Goal: Information Seeking & Learning: Check status

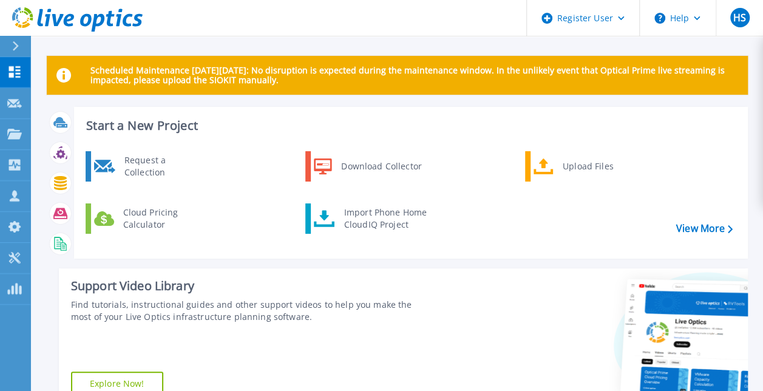
click at [724, 228] on div "Request a Collection Download Collector Upload Files Cloud Pricing Calculator I…" at bounding box center [408, 200] width 665 height 104
click at [709, 223] on link "View More" at bounding box center [704, 229] width 56 height 12
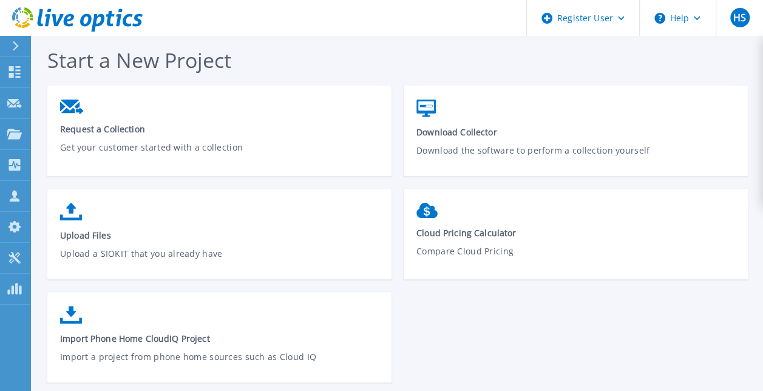
click at [55, 22] on icon at bounding box center [58, 20] width 12 height 12
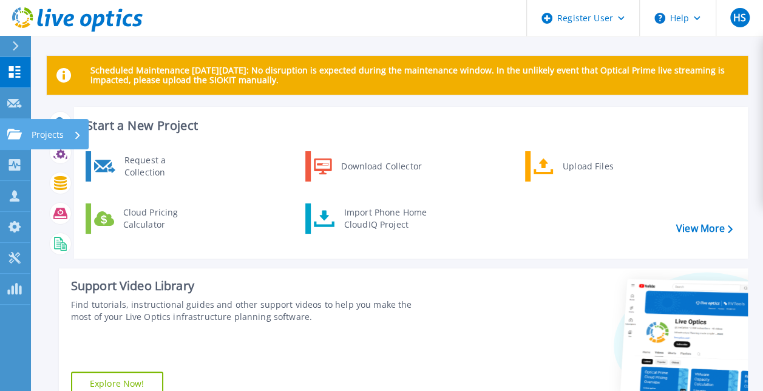
click at [15, 132] on icon at bounding box center [14, 134] width 15 height 10
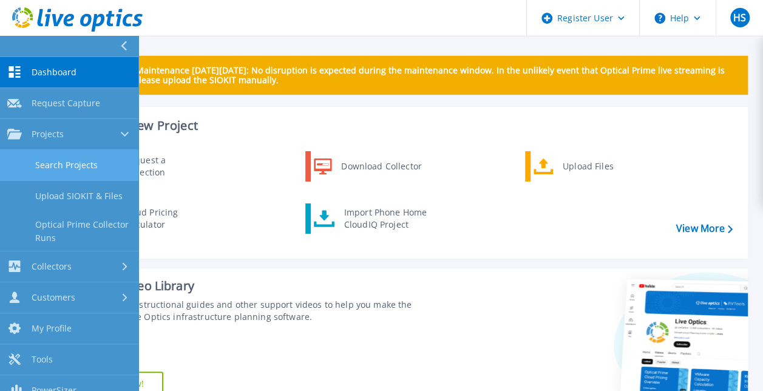
click at [87, 163] on link "Search Projects" at bounding box center [69, 165] width 138 height 31
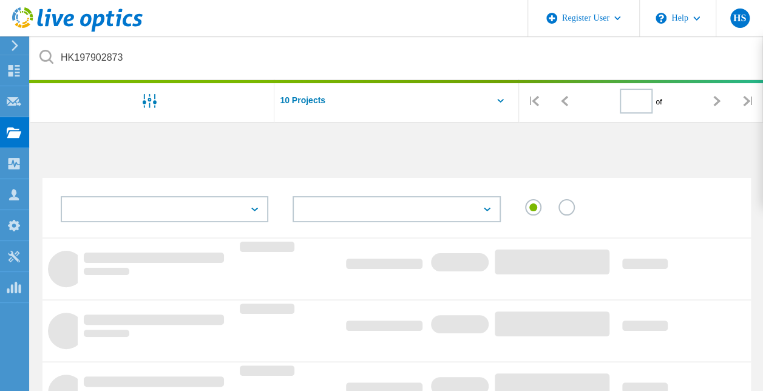
type input "1"
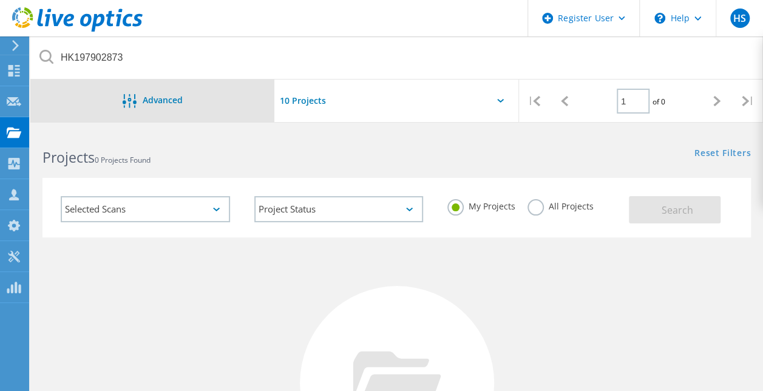
click at [208, 103] on div "Advanced" at bounding box center [152, 101] width 244 height 15
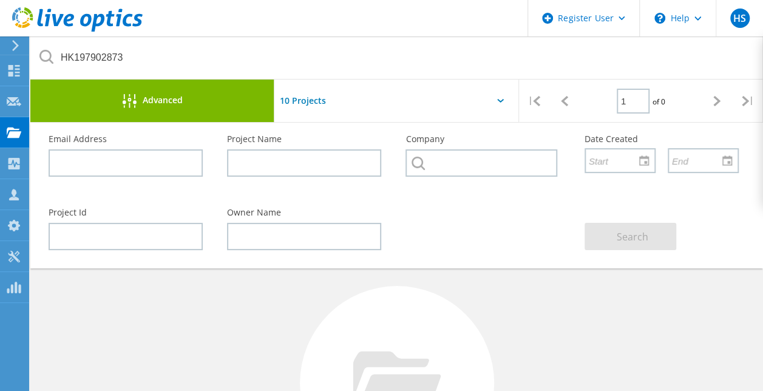
click at [210, 103] on div "Advanced" at bounding box center [152, 101] width 244 height 15
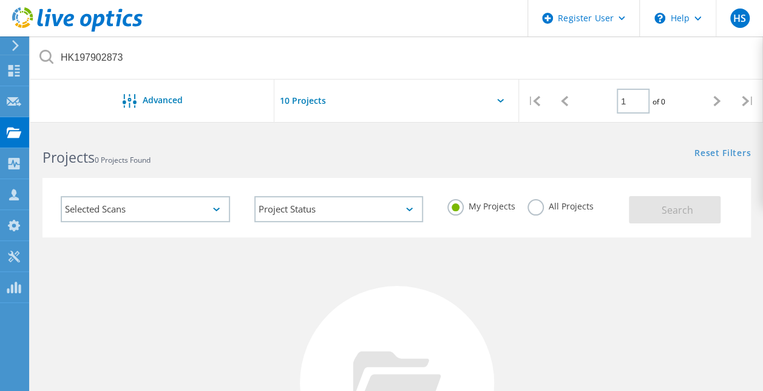
click at [477, 91] on div at bounding box center [396, 105] width 244 height 50
click at [503, 98] on div at bounding box center [396, 105] width 244 height 50
click at [497, 102] on div at bounding box center [396, 105] width 244 height 50
click at [498, 100] on icon at bounding box center [500, 101] width 7 height 4
click at [537, 215] on div "All Projects" at bounding box center [560, 208] width 66 height 18
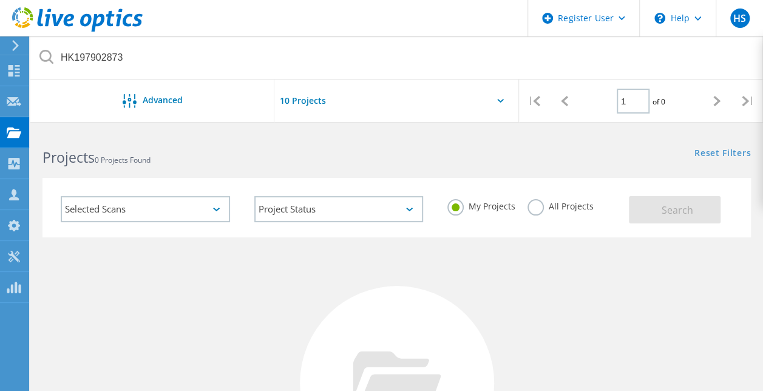
click at [537, 211] on label "All Projects" at bounding box center [560, 205] width 66 height 12
click at [0, 0] on input "All Projects" at bounding box center [0, 0] width 0 height 0
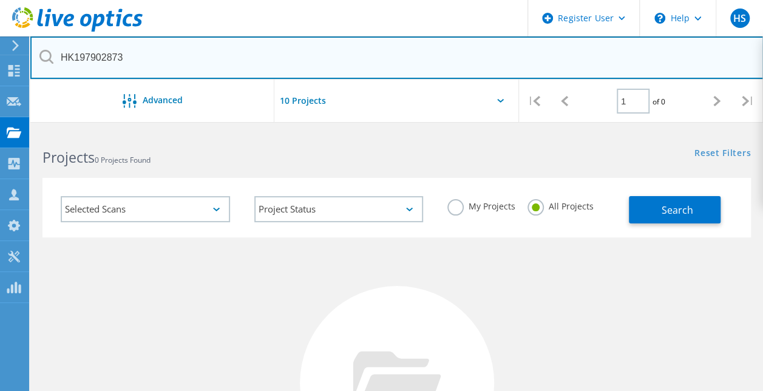
click at [100, 63] on input "HK197902873" at bounding box center [396, 57] width 733 height 42
paste input "DE300230100217"
type input "DE300230100217"
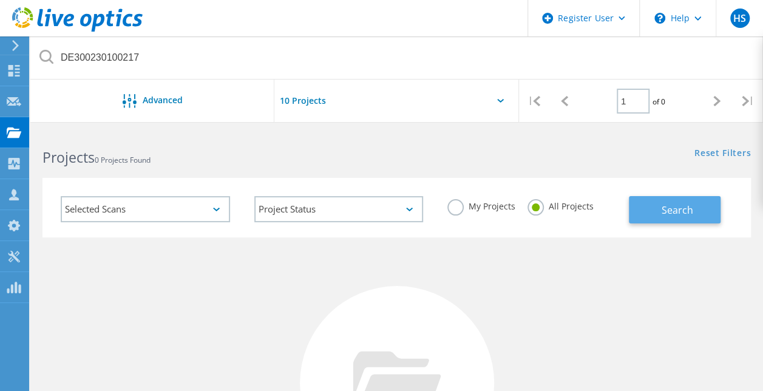
click at [664, 207] on span "Search" at bounding box center [677, 209] width 32 height 13
click at [503, 100] on icon at bounding box center [500, 101] width 7 height 4
click at [500, 100] on icon at bounding box center [500, 101] width 7 height 4
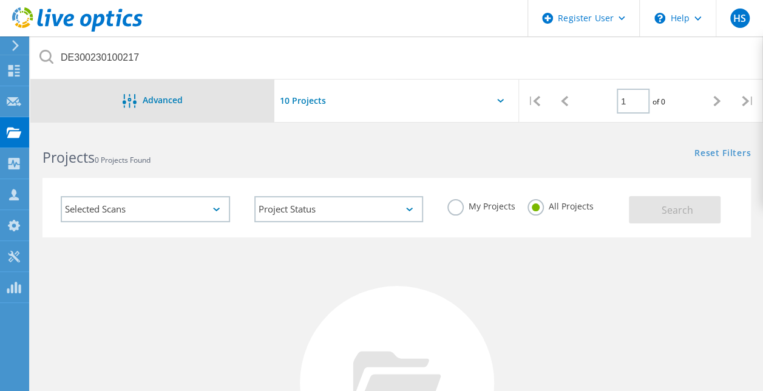
drag, startPoint x: 480, startPoint y: 100, endPoint x: 168, endPoint y: 106, distance: 312.7
click at [168, 106] on div "DE300230100217 Advanced | 1 of 0 |" at bounding box center [396, 79] width 733 height 86
drag, startPoint x: 168, startPoint y: 106, endPoint x: 160, endPoint y: 102, distance: 8.4
click at [160, 102] on span "Advanced" at bounding box center [163, 100] width 40 height 8
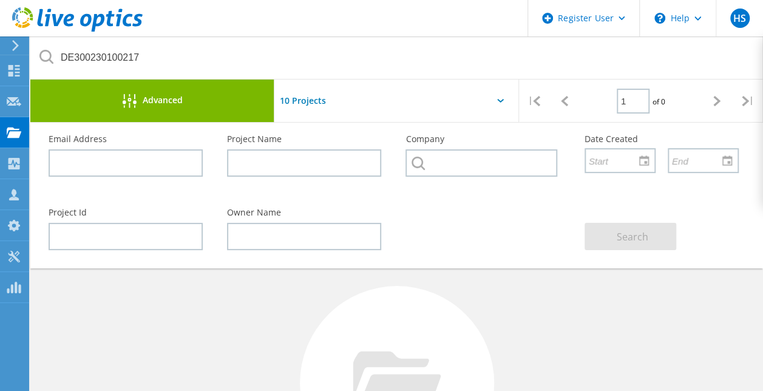
click at [160, 102] on span "Advanced" at bounding box center [163, 100] width 40 height 8
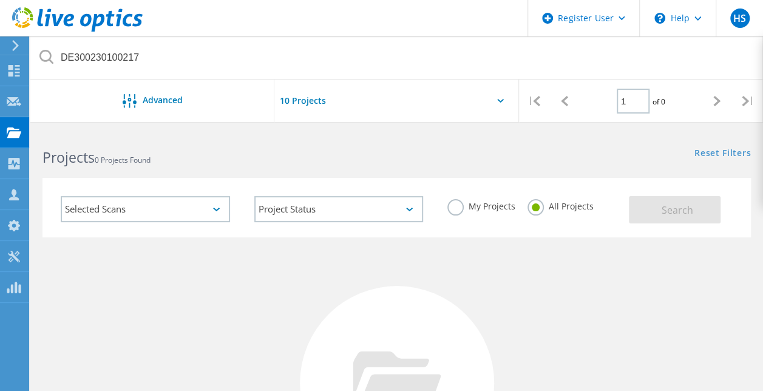
click at [499, 100] on icon at bounding box center [500, 101] width 7 height 4
click at [398, 189] on div "Project Status In Progress Complete Published Anonymous Archived Error" at bounding box center [339, 209] width 194 height 50
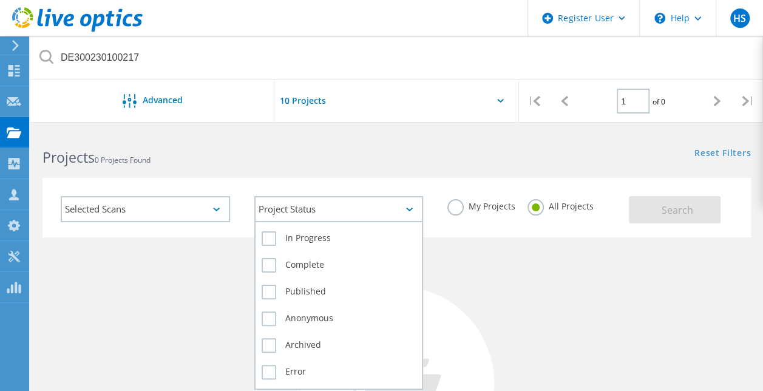
click at [399, 202] on div "Project Status" at bounding box center [338, 209] width 169 height 26
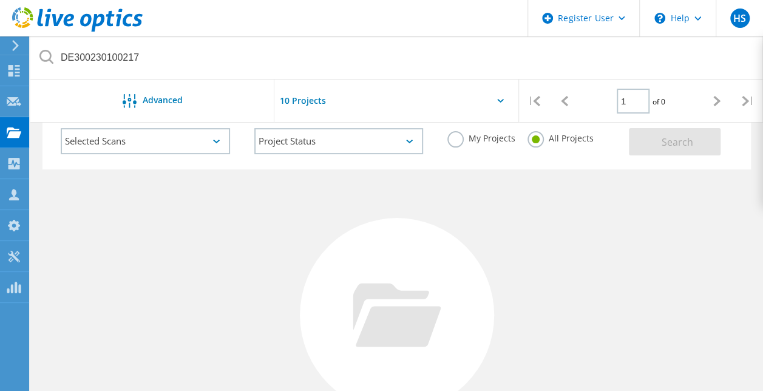
scroll to position [67, 0]
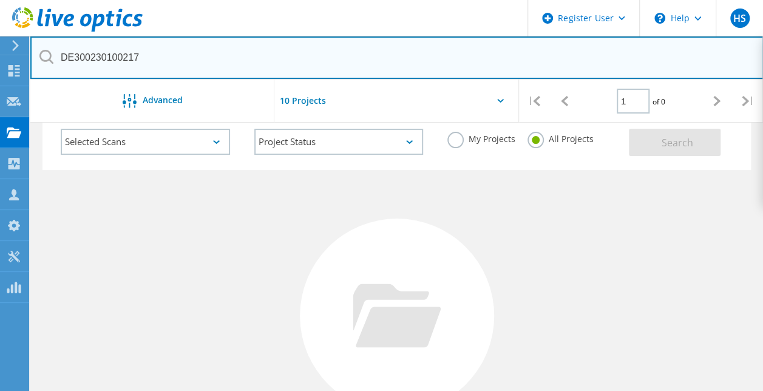
click at [209, 61] on input "DE300230100217" at bounding box center [396, 57] width 733 height 42
click at [108, 56] on input "DE300230100217" at bounding box center [396, 57] width 733 height 42
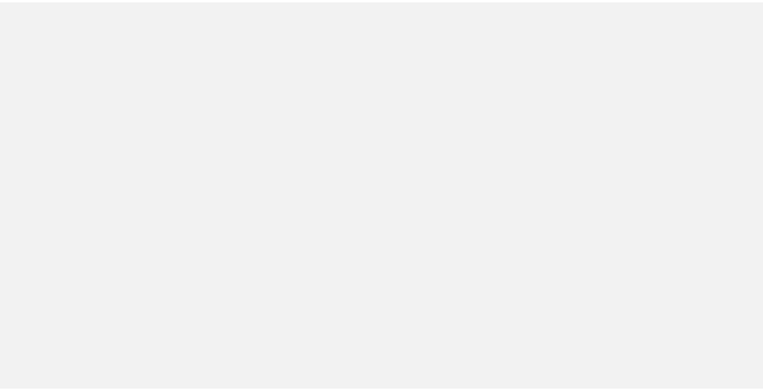
scroll to position [67, 0]
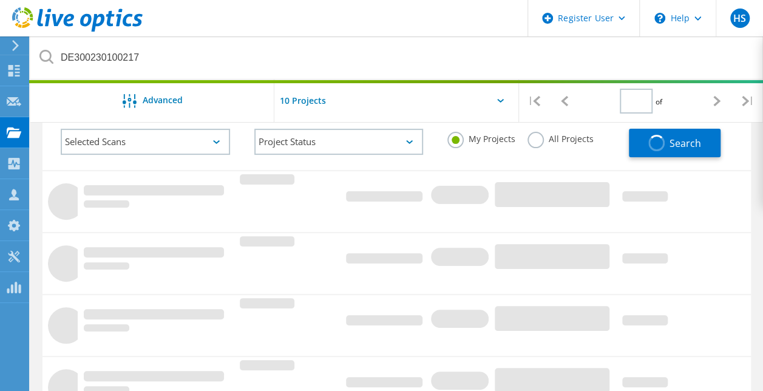
type input "1"
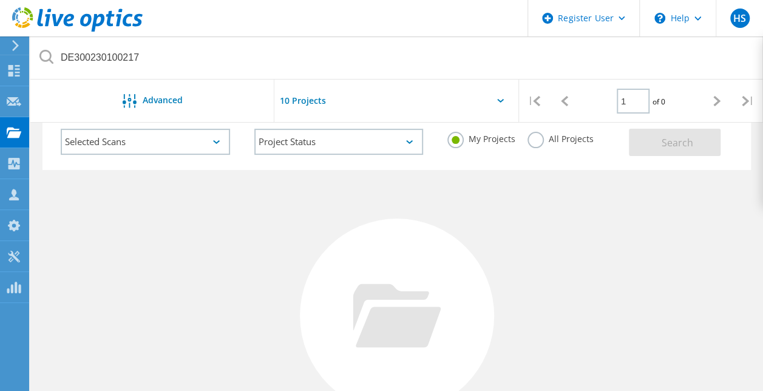
click at [535, 140] on label "All Projects" at bounding box center [560, 138] width 66 height 12
click at [0, 0] on input "All Projects" at bounding box center [0, 0] width 0 height 0
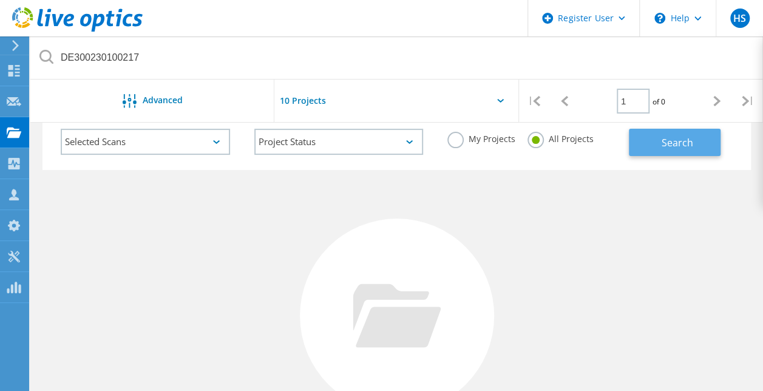
click at [652, 137] on button "Search" at bounding box center [675, 142] width 92 height 27
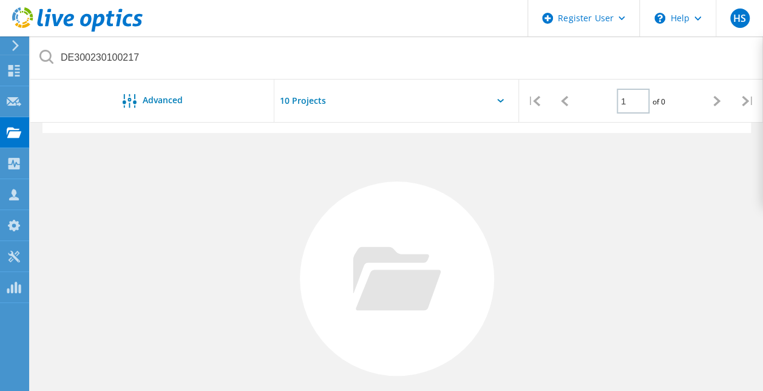
scroll to position [0, 0]
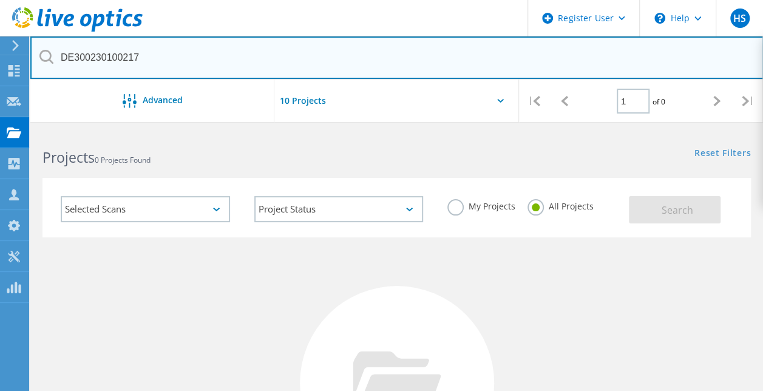
click at [119, 59] on input "DE300230100217" at bounding box center [396, 57] width 733 height 42
paste input "7S261V3"
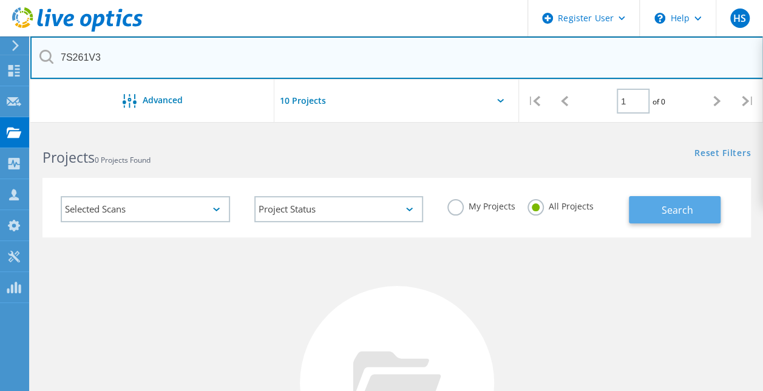
type input "7S261V3"
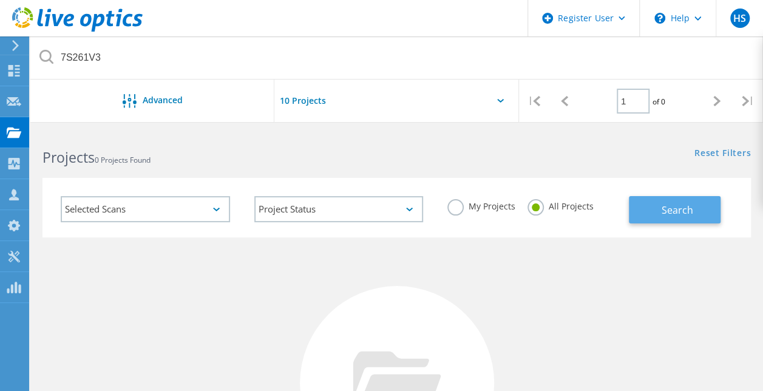
click at [662, 205] on span "Search" at bounding box center [677, 209] width 32 height 13
